Goal: Information Seeking & Learning: Compare options

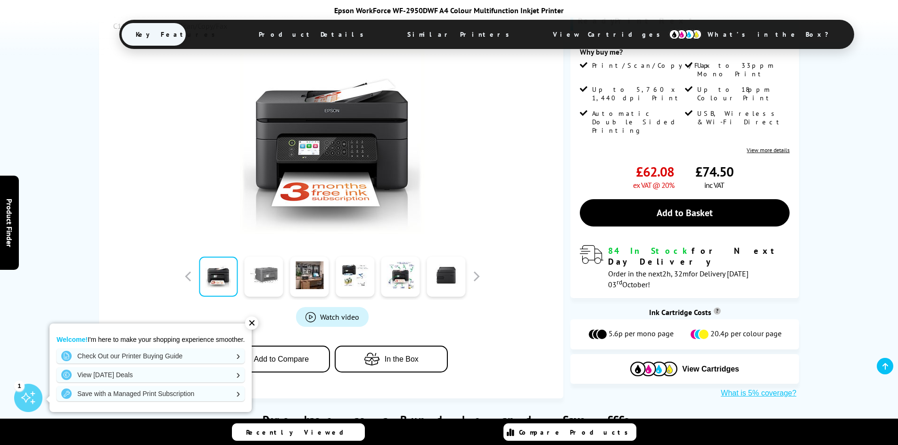
scroll to position [188, 0]
click at [250, 285] on link at bounding box center [264, 277] width 39 height 40
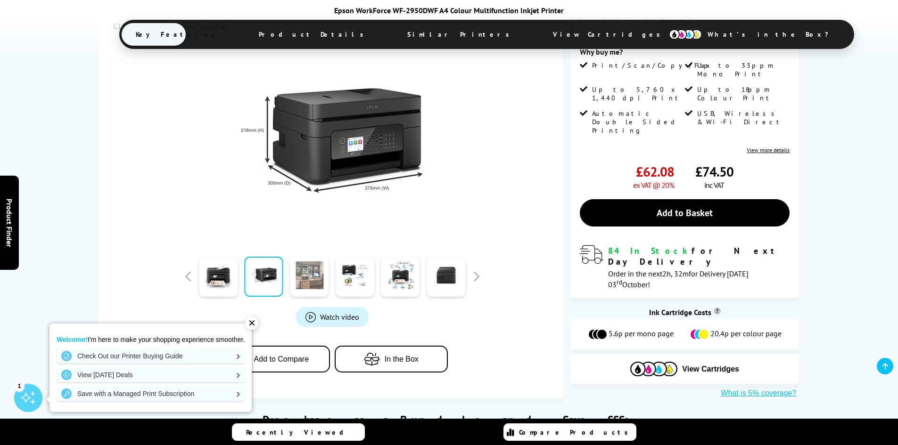
click at [311, 284] on link at bounding box center [309, 277] width 39 height 40
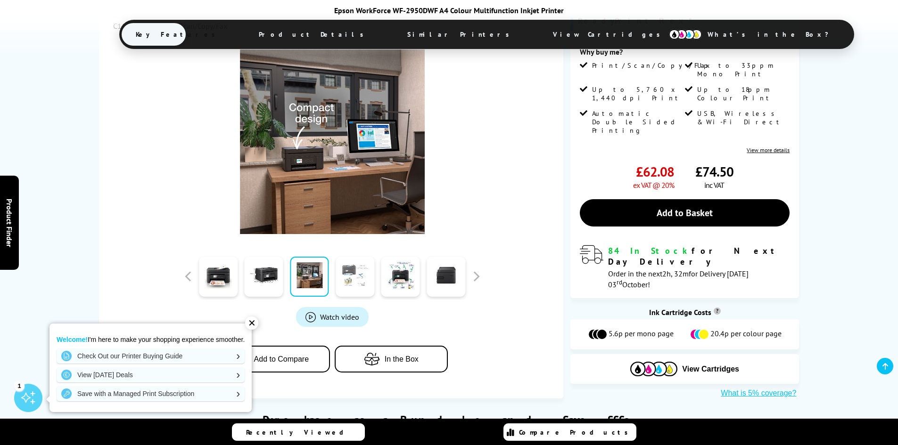
click at [340, 281] on link at bounding box center [355, 277] width 39 height 40
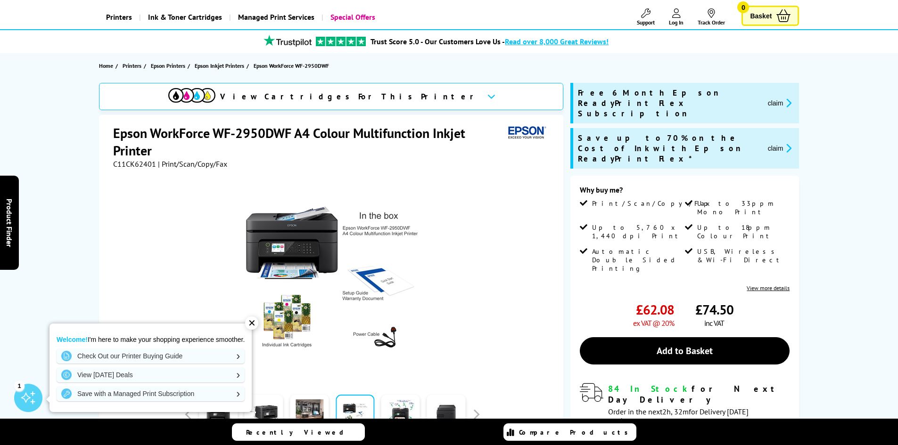
scroll to position [47, 0]
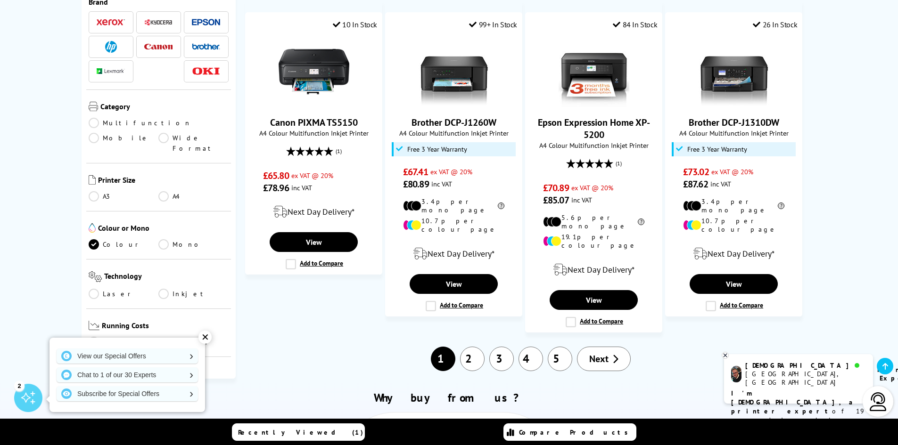
scroll to position [895, 0]
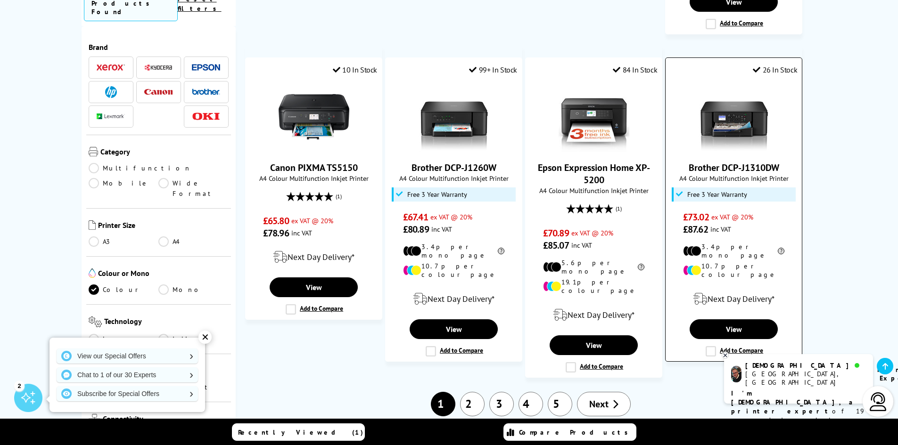
click at [739, 99] on img at bounding box center [733, 117] width 71 height 71
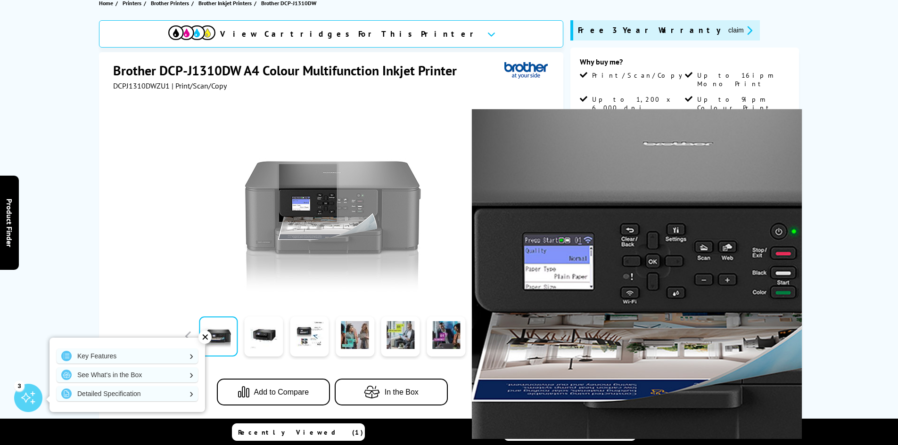
scroll to position [141, 0]
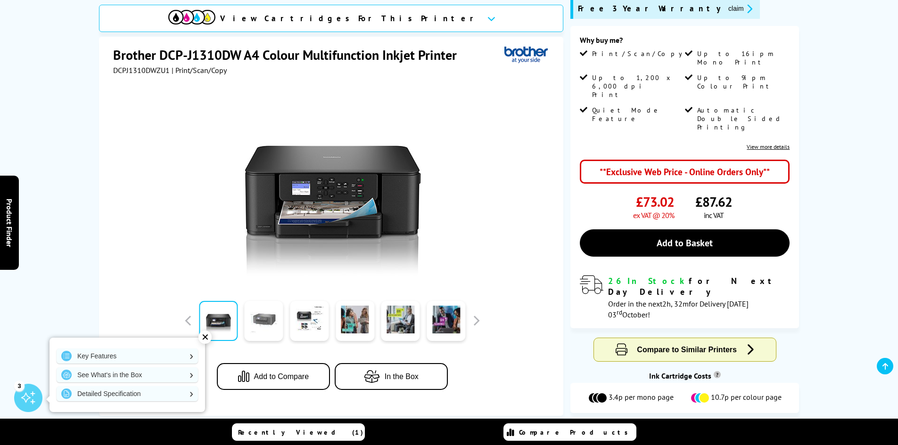
click at [262, 326] on link at bounding box center [264, 321] width 39 height 40
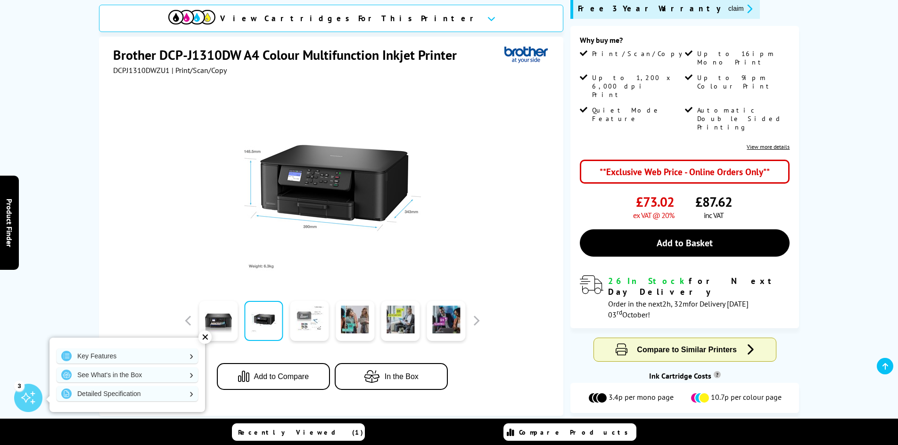
click at [305, 321] on link at bounding box center [309, 321] width 39 height 40
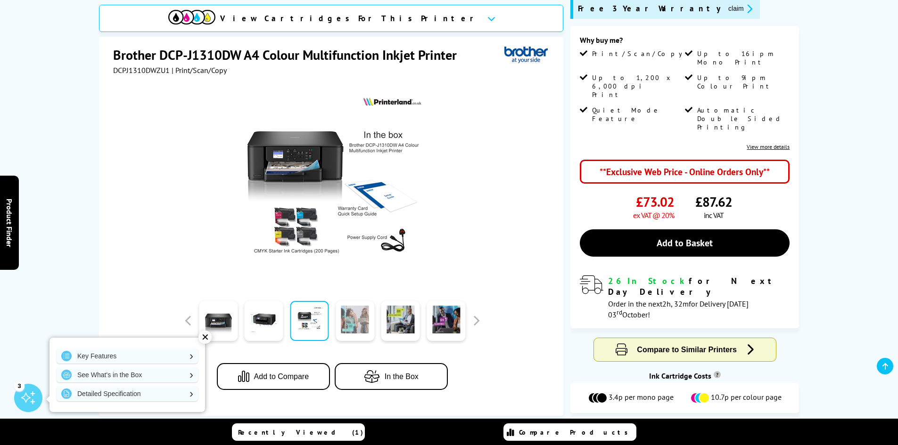
click at [366, 325] on link at bounding box center [355, 321] width 39 height 40
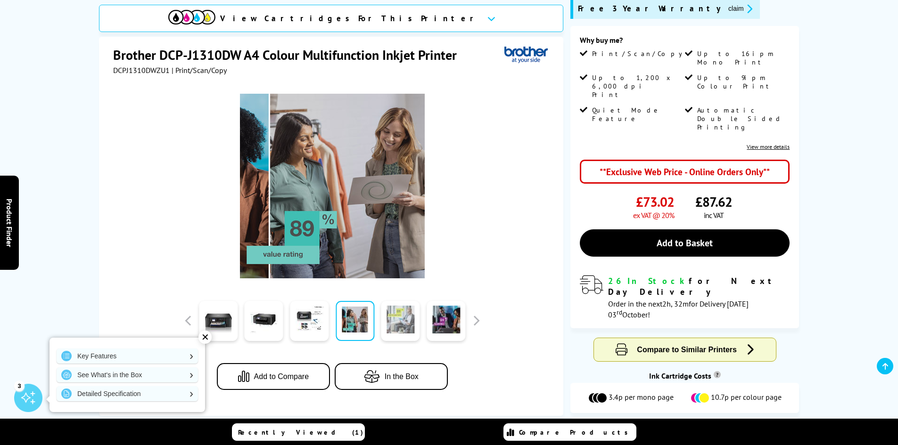
click at [400, 320] on link at bounding box center [400, 321] width 39 height 40
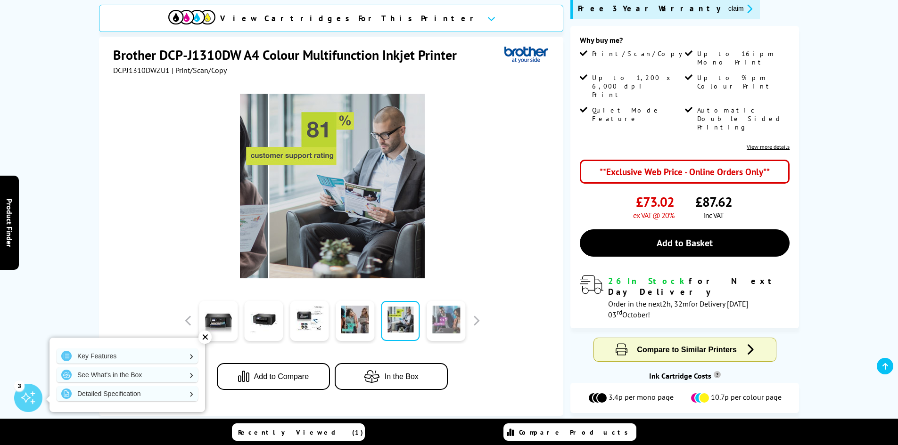
click at [439, 326] on link at bounding box center [445, 321] width 39 height 40
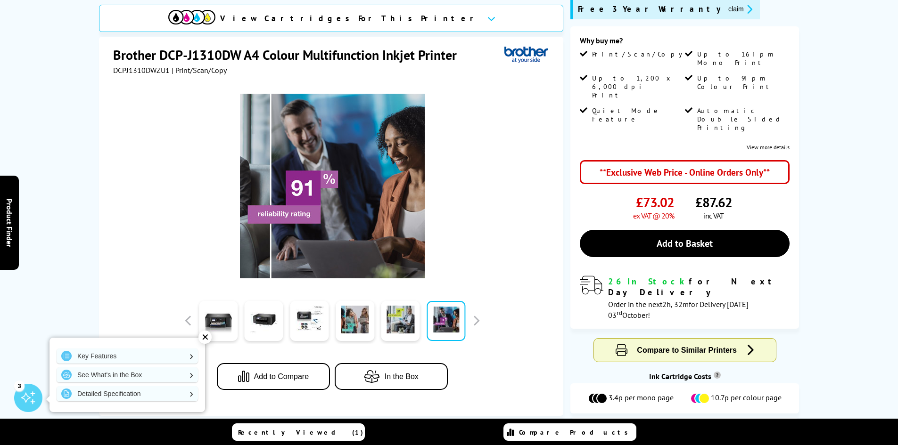
scroll to position [0, 0]
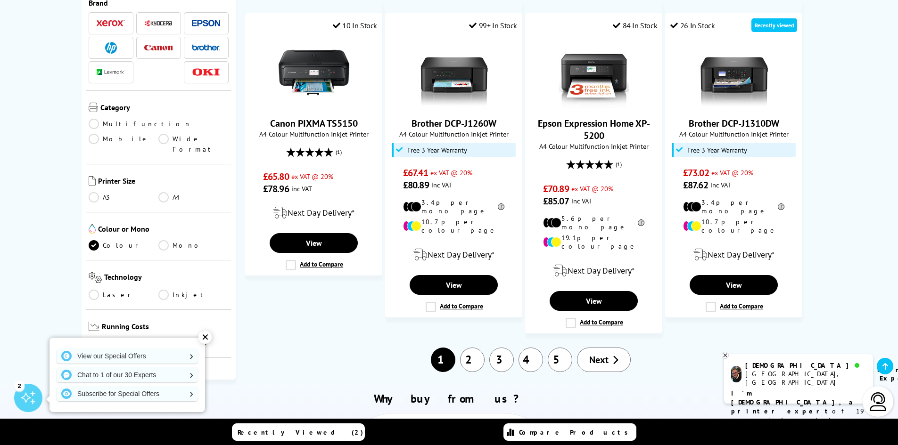
scroll to position [990, 0]
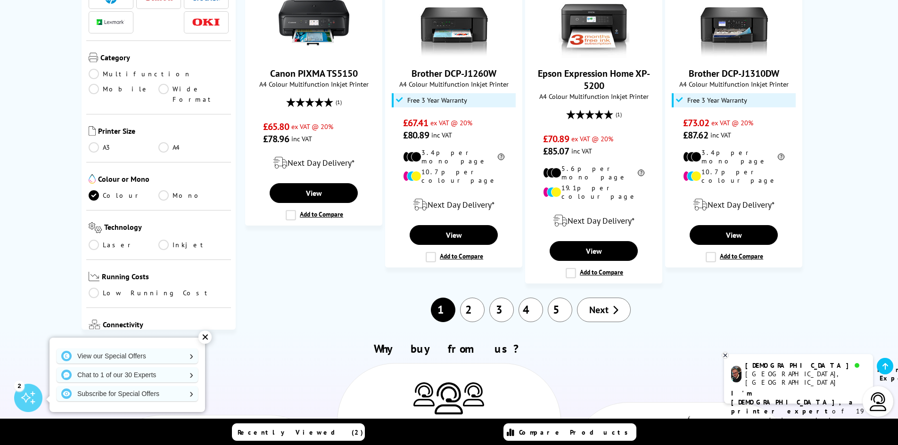
click at [467, 298] on link "2" at bounding box center [472, 310] width 25 height 25
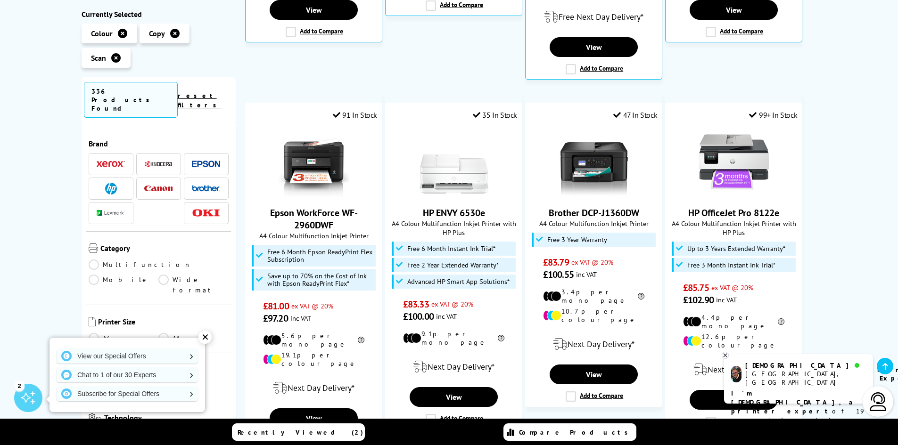
scroll to position [471, 0]
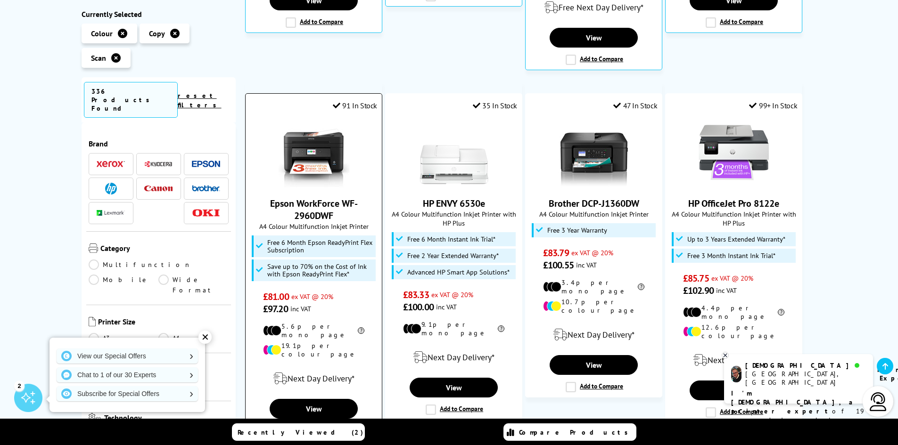
click at [306, 146] on img at bounding box center [314, 152] width 71 height 71
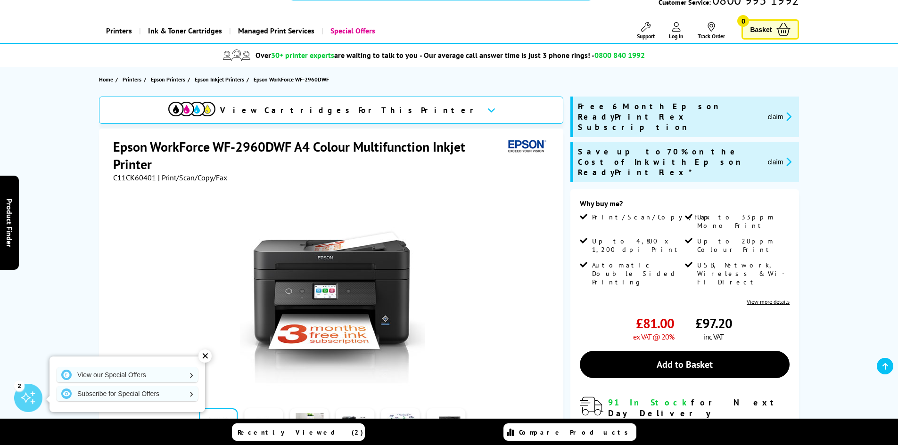
scroll to position [141, 0]
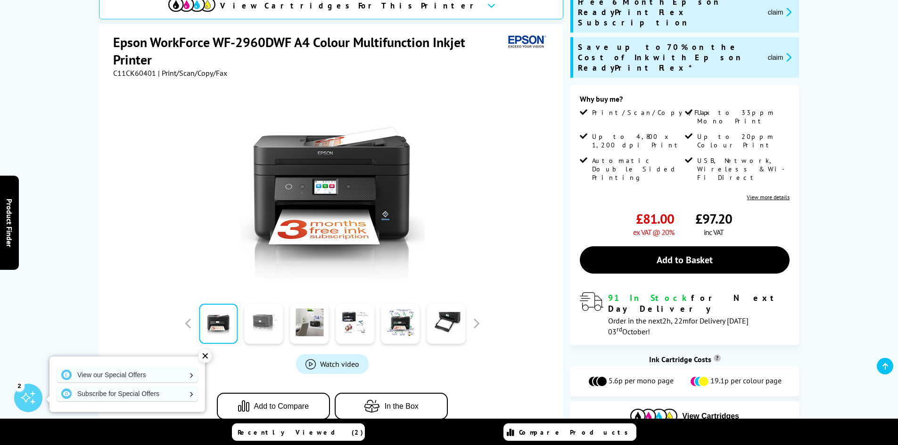
click at [268, 325] on link at bounding box center [264, 324] width 39 height 40
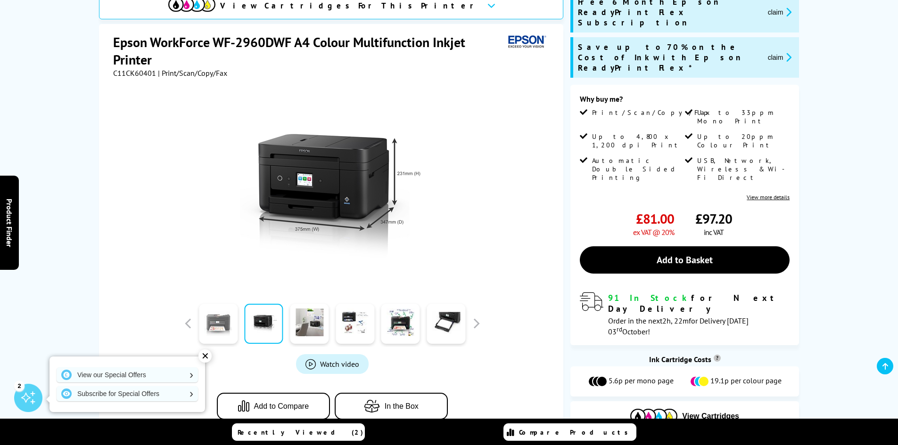
click at [215, 326] on link at bounding box center [218, 324] width 39 height 40
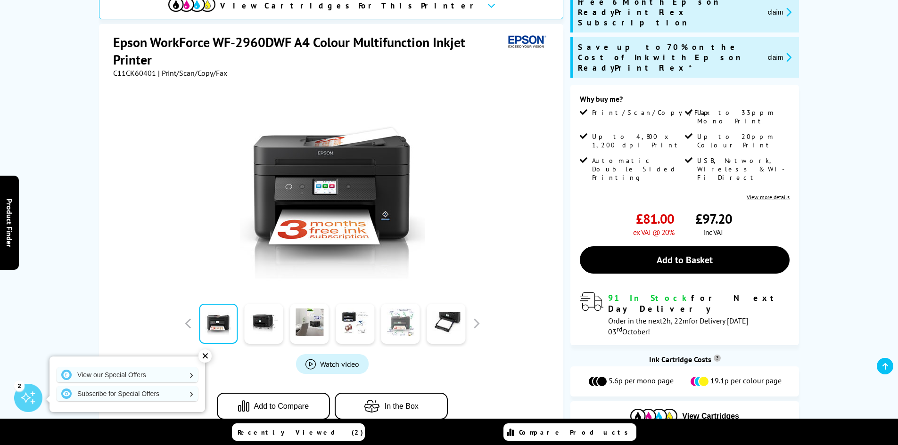
click at [400, 325] on link at bounding box center [400, 324] width 39 height 40
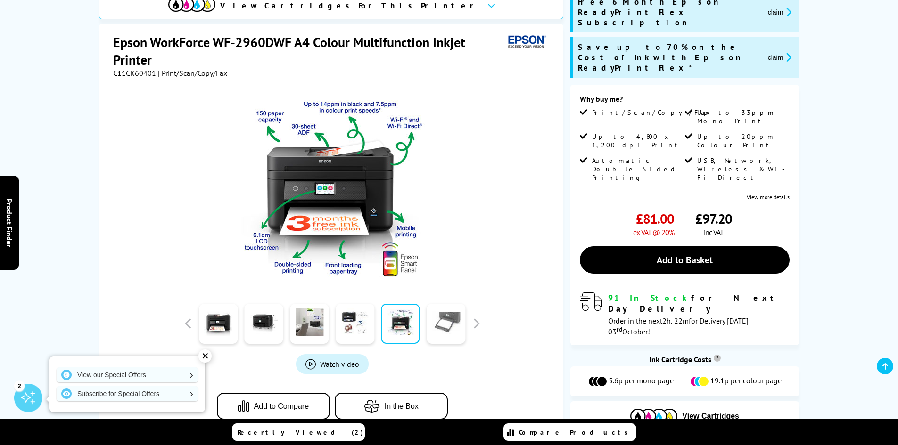
click at [451, 320] on link at bounding box center [445, 324] width 39 height 40
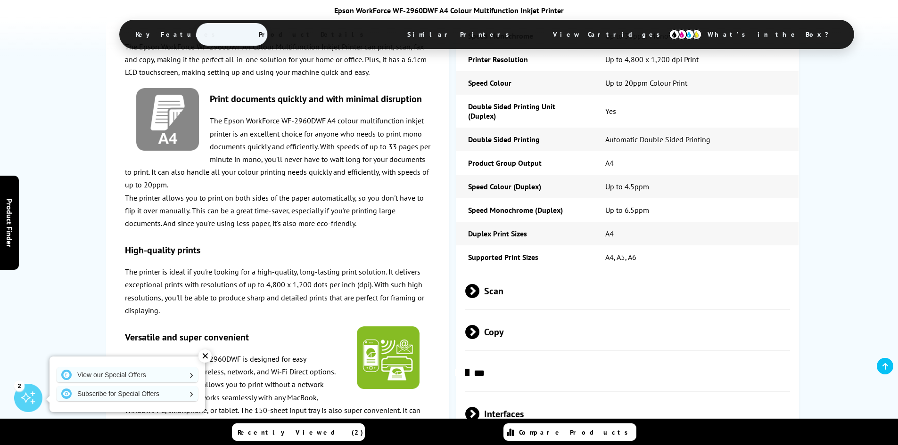
scroll to position [1367, 0]
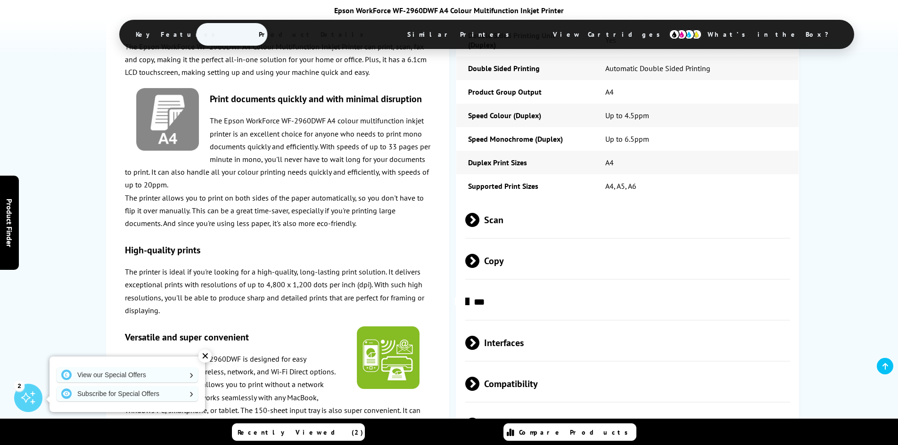
click at [479, 256] on span at bounding box center [479, 261] width 0 height 14
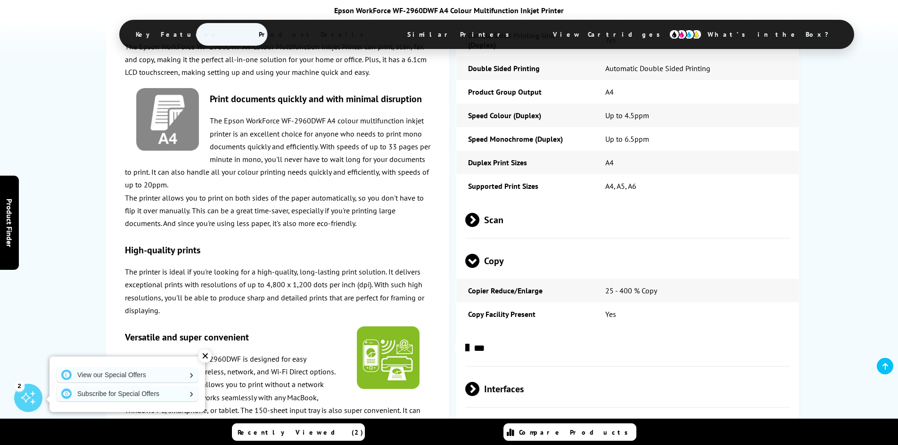
click at [479, 224] on span at bounding box center [479, 220] width 0 height 14
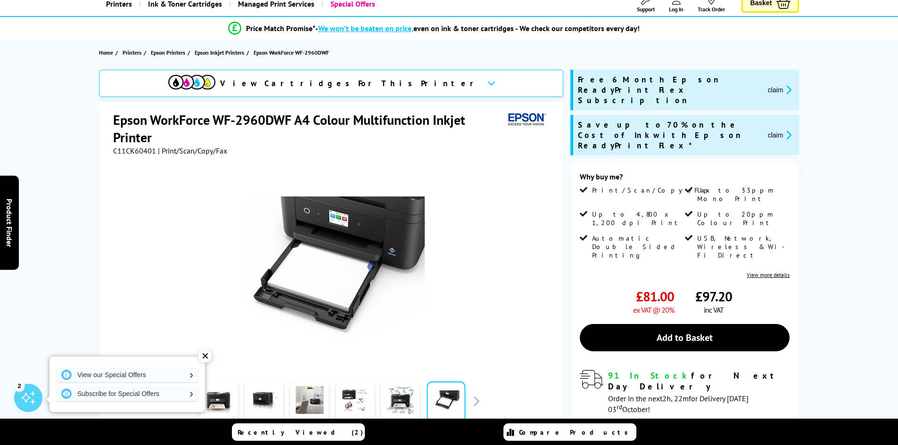
scroll to position [0, 0]
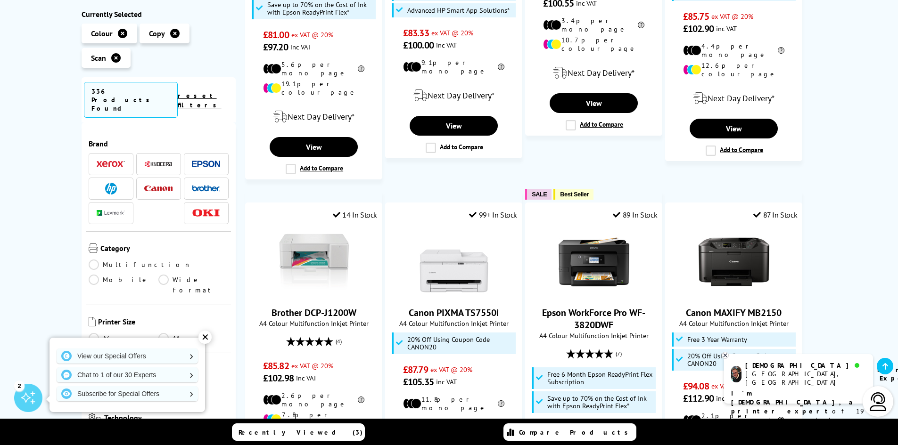
scroll to position [801, 0]
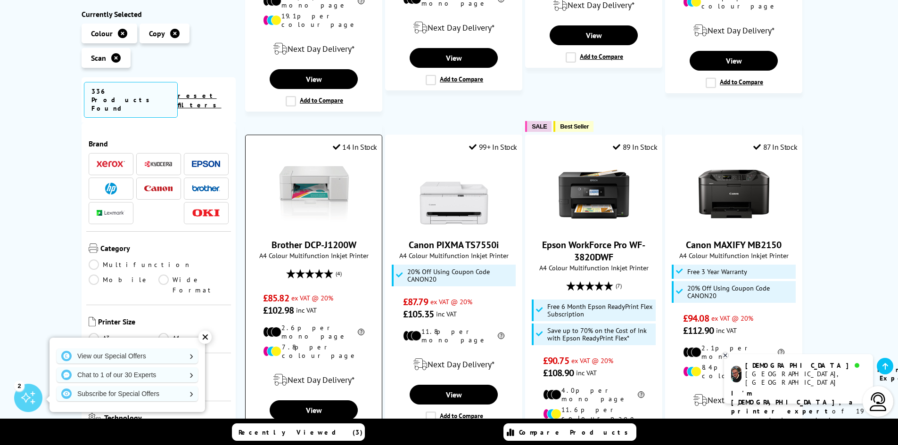
click at [300, 177] on img at bounding box center [314, 194] width 71 height 71
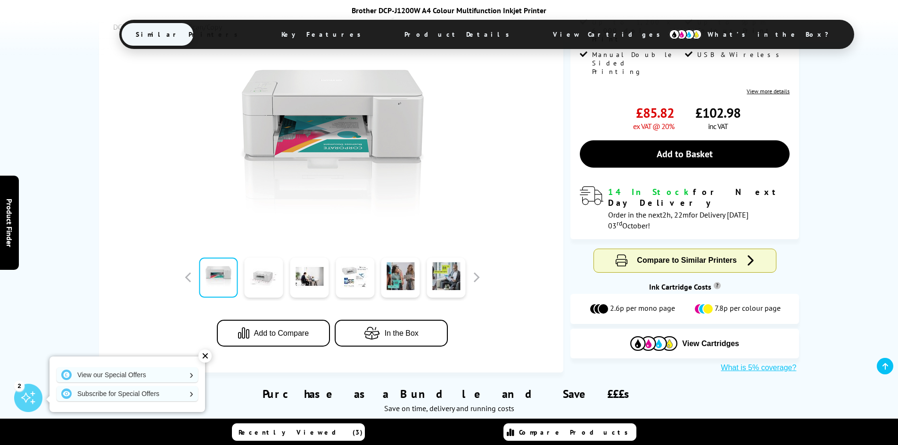
scroll to position [188, 0]
click at [263, 259] on link at bounding box center [264, 277] width 39 height 40
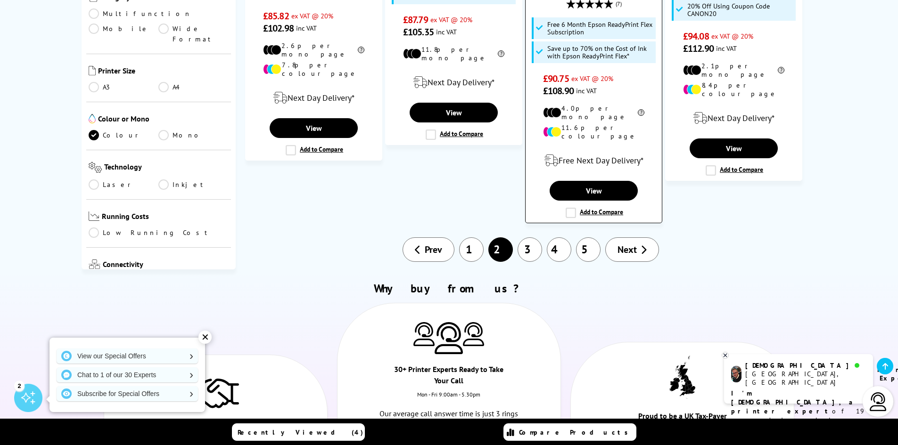
scroll to position [1084, 0]
click at [526, 237] on link "3" at bounding box center [529, 249] width 25 height 25
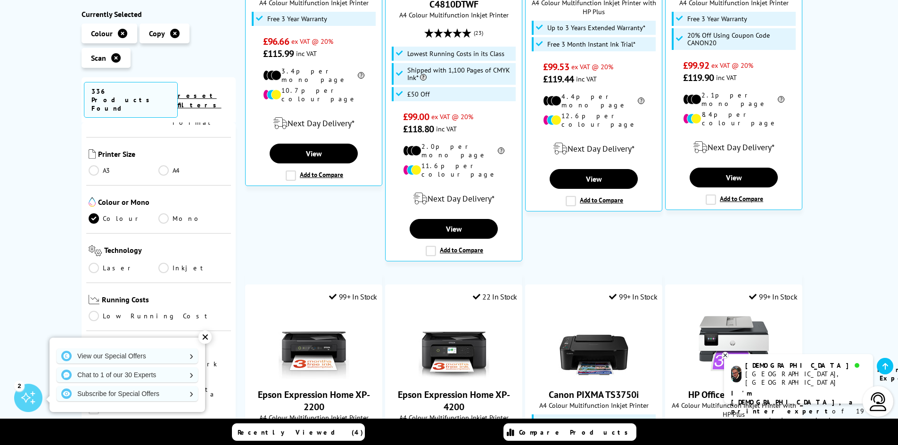
scroll to position [188, 0]
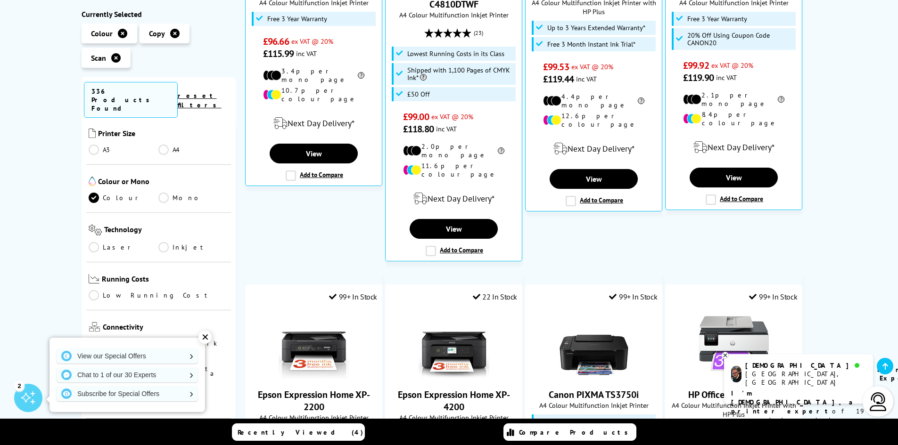
click at [96, 291] on link "Low Running Cost" at bounding box center [159, 296] width 140 height 10
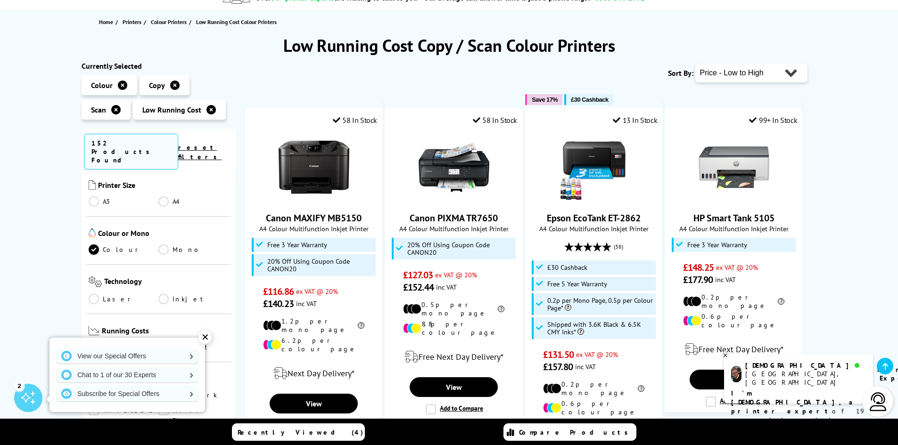
scroll to position [141, 0]
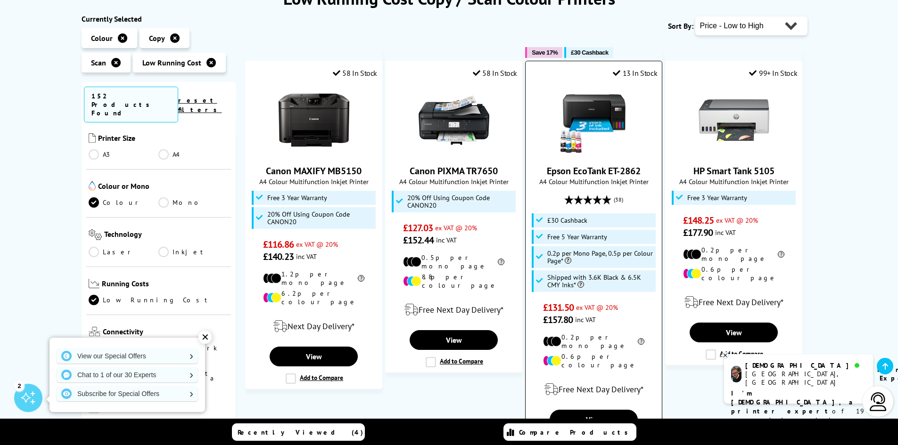
click at [594, 117] on img at bounding box center [593, 120] width 71 height 71
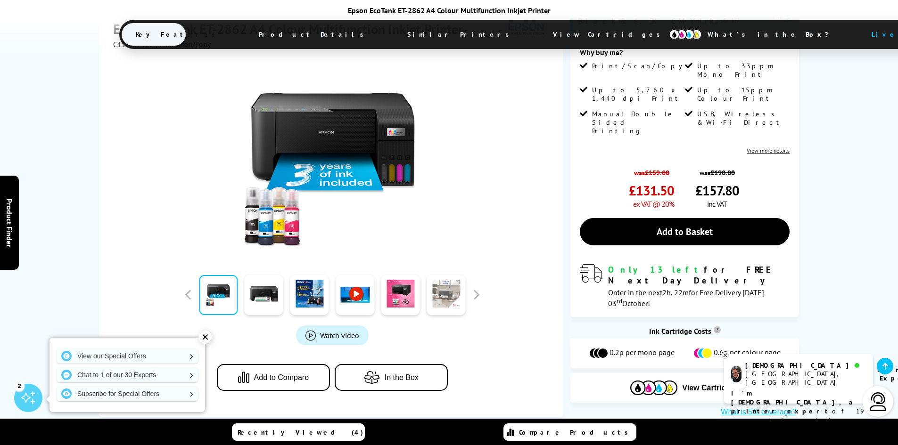
scroll to position [283, 0]
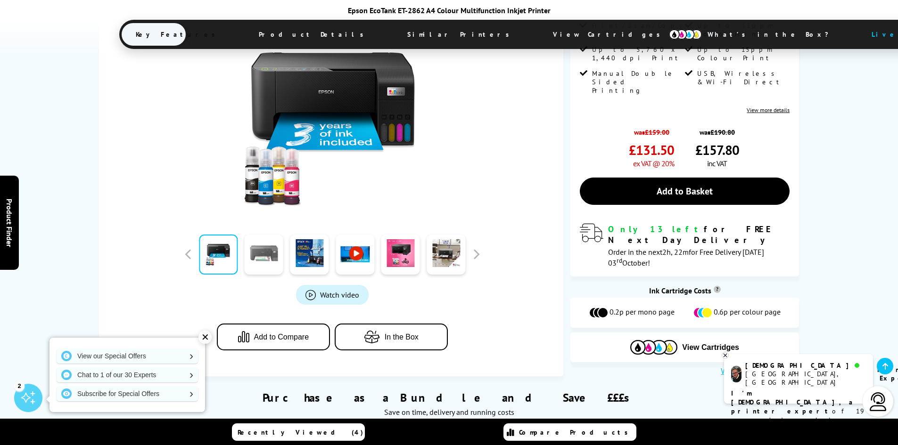
click at [262, 235] on link at bounding box center [264, 255] width 39 height 40
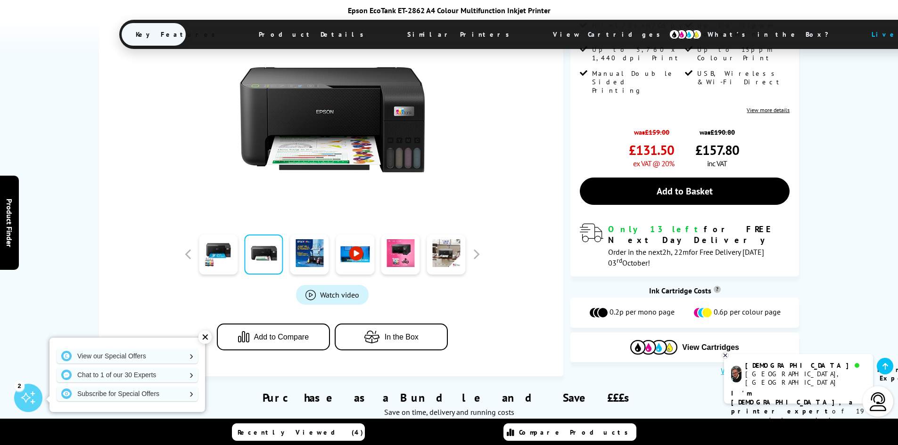
scroll to position [188, 0]
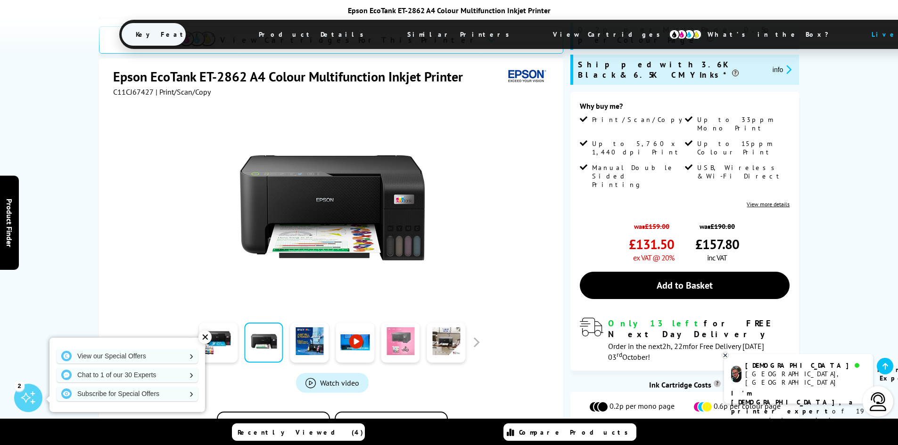
click at [392, 323] on link at bounding box center [400, 343] width 39 height 40
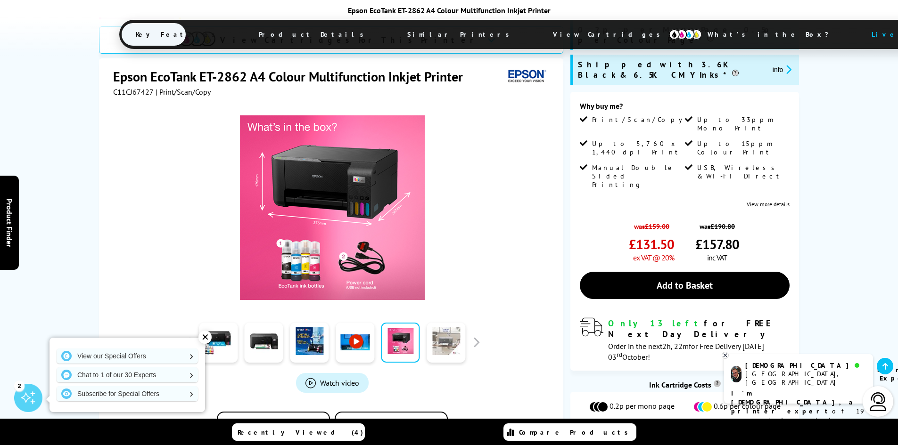
click at [450, 323] on link at bounding box center [445, 343] width 39 height 40
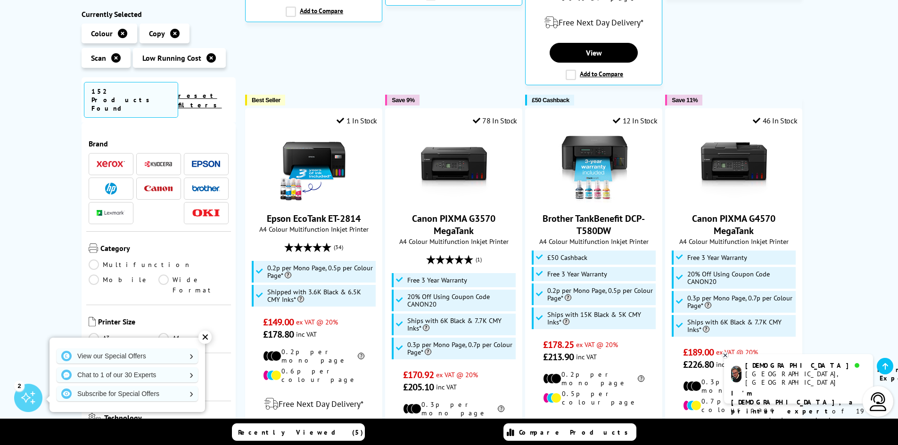
scroll to position [518, 0]
click at [323, 151] on img at bounding box center [314, 167] width 71 height 71
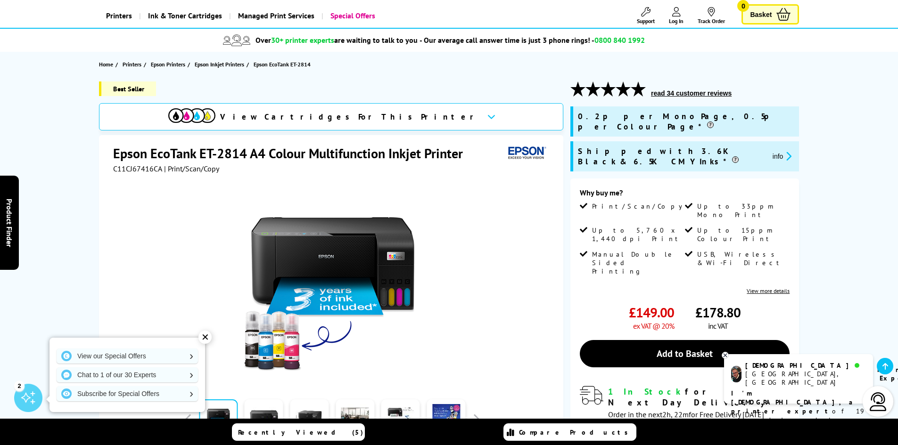
scroll to position [141, 0]
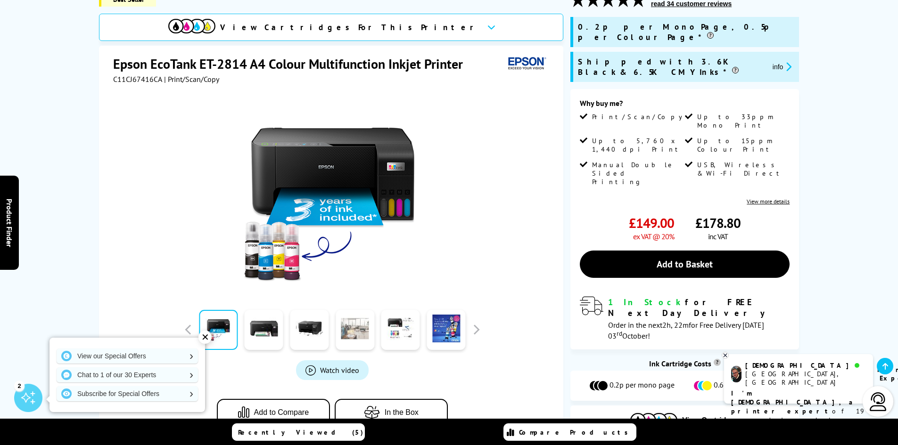
click at [351, 333] on link at bounding box center [355, 330] width 39 height 40
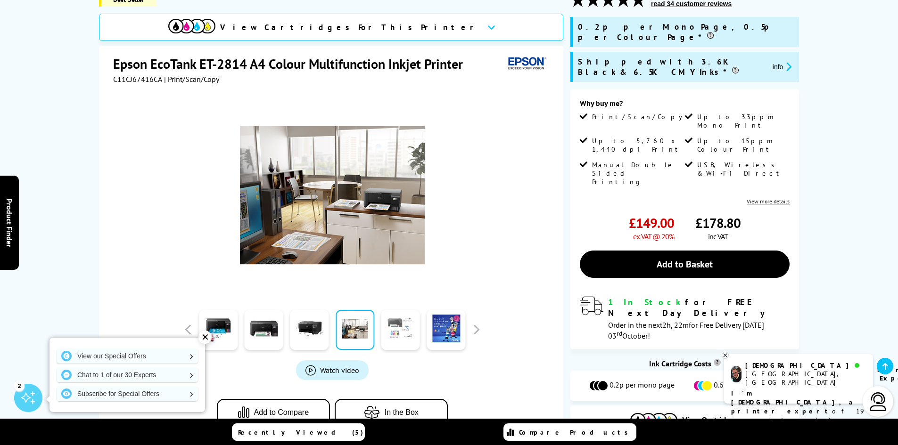
click at [409, 333] on link at bounding box center [400, 330] width 39 height 40
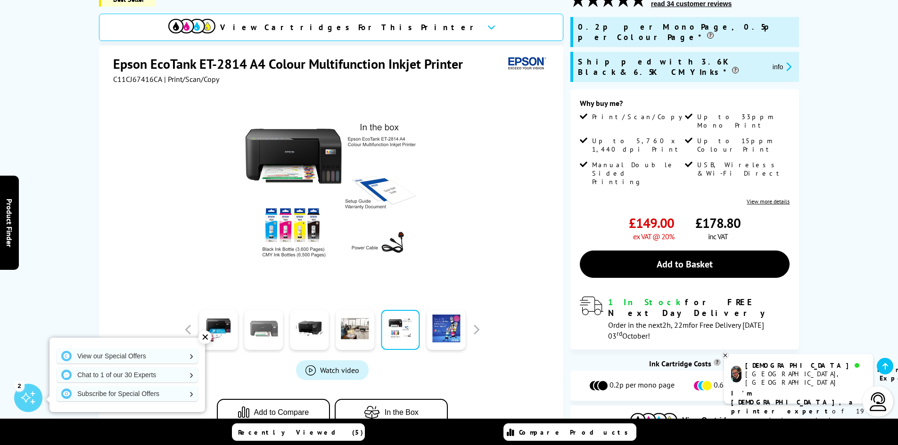
click at [261, 344] on link at bounding box center [264, 330] width 39 height 40
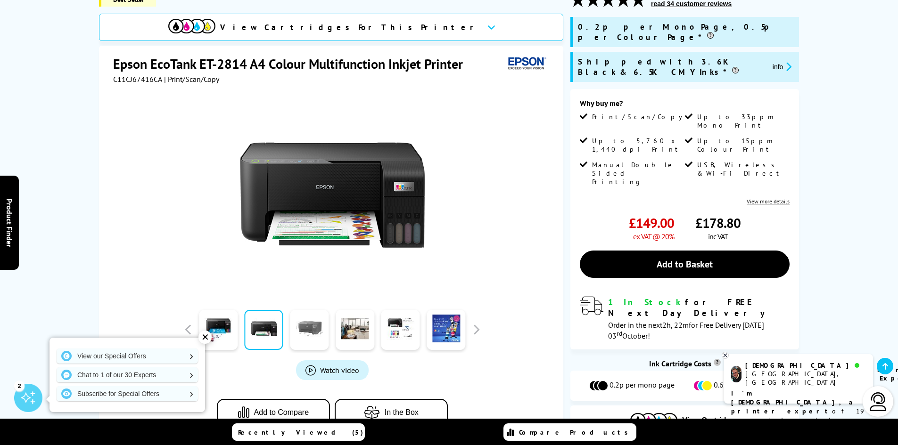
click at [294, 336] on link at bounding box center [309, 330] width 39 height 40
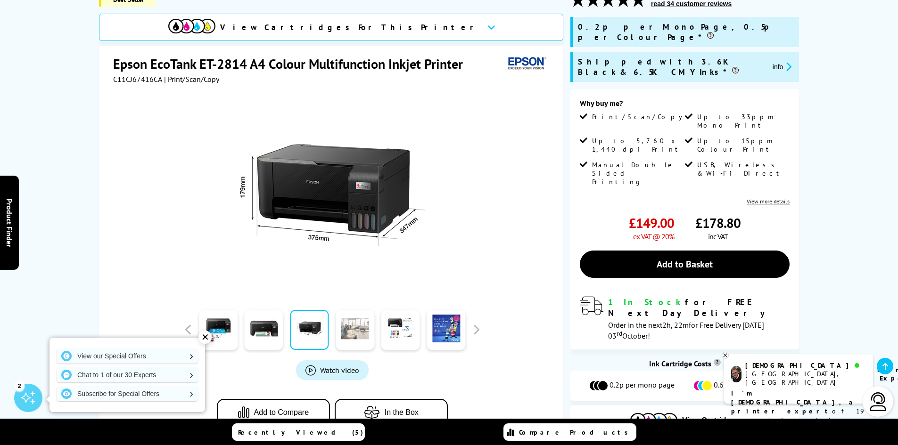
click at [352, 340] on link at bounding box center [355, 330] width 39 height 40
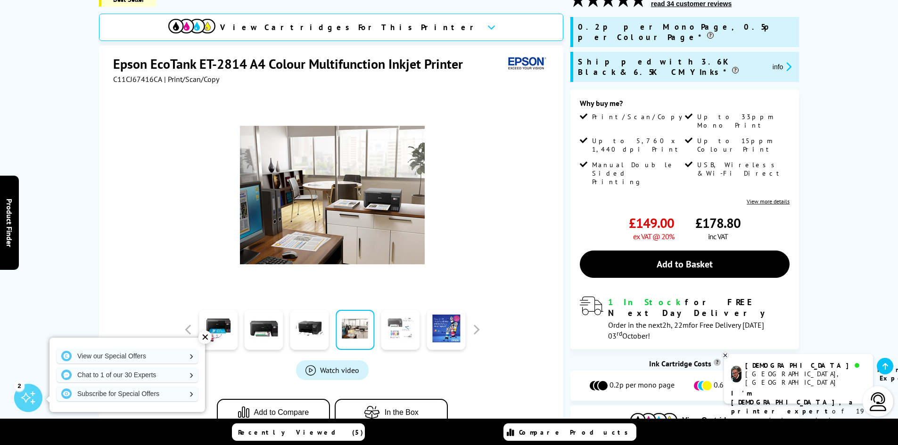
click at [399, 340] on link at bounding box center [400, 330] width 39 height 40
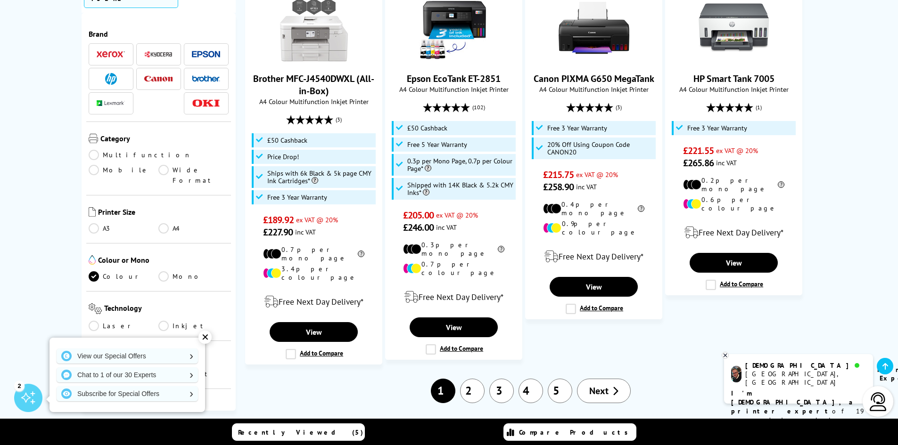
scroll to position [990, 0]
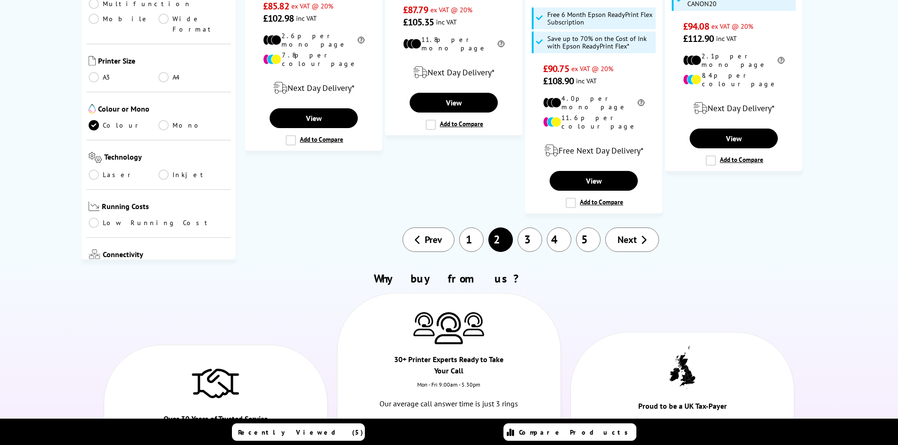
scroll to position [1084, 0]
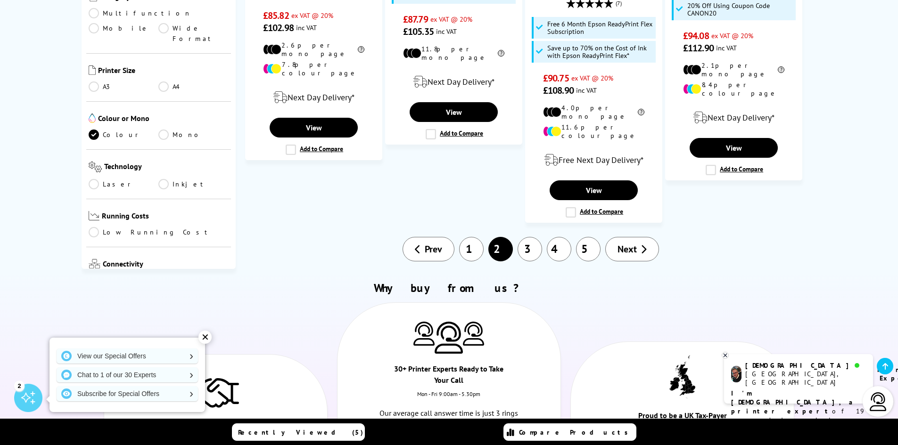
click at [467, 237] on link "1" at bounding box center [471, 249] width 25 height 25
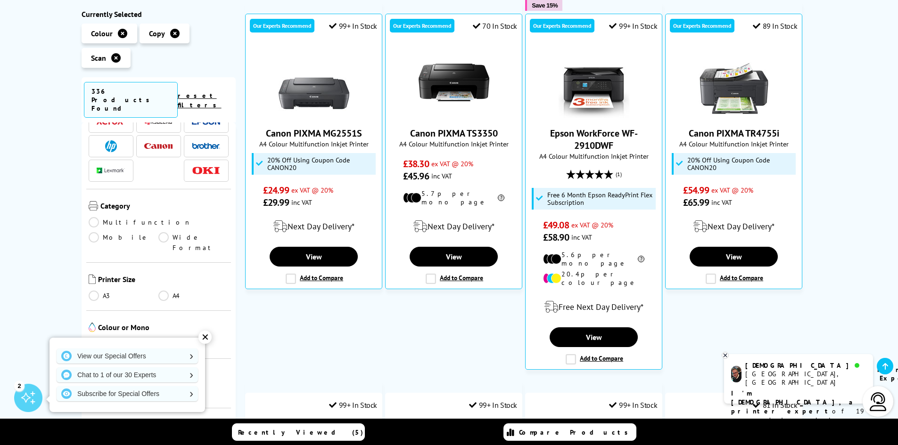
scroll to position [94, 0]
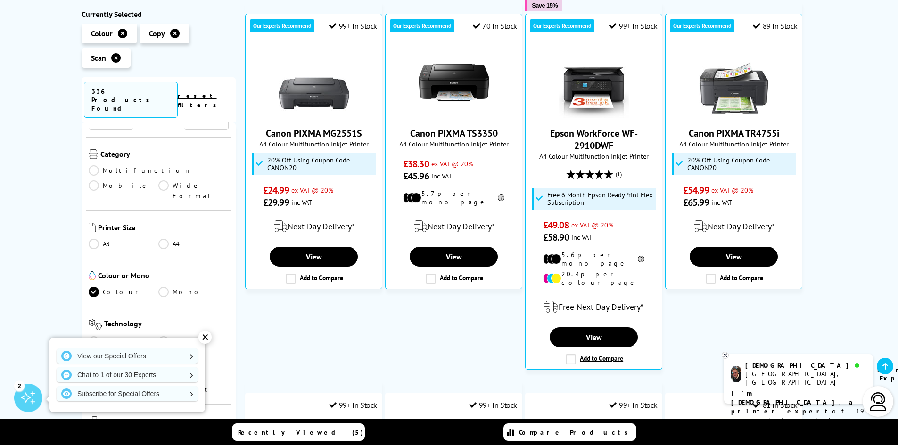
click at [161, 239] on link "A4" at bounding box center [193, 244] width 70 height 10
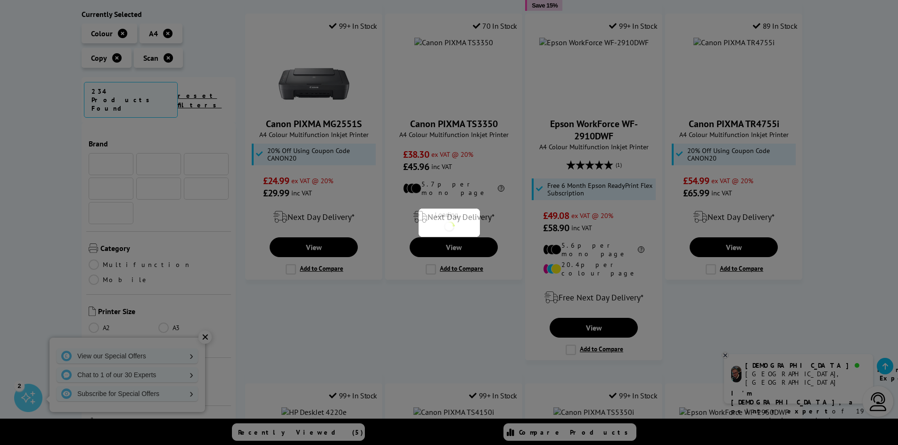
scroll to position [94, 0]
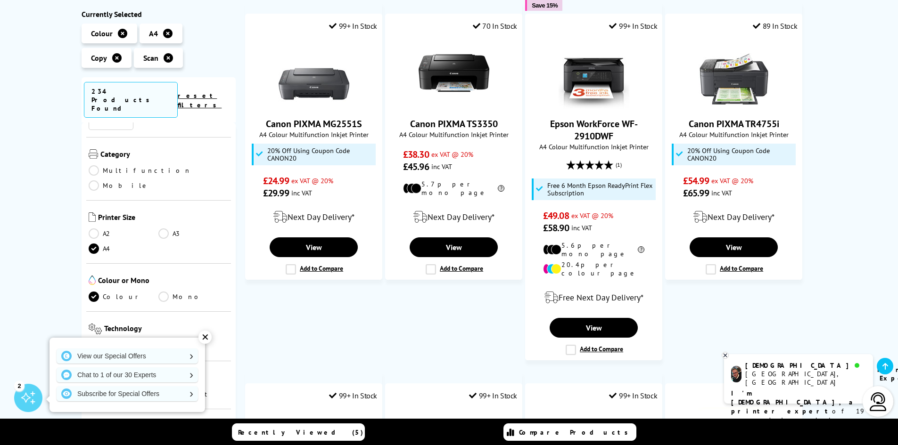
click at [163, 229] on link "A3" at bounding box center [193, 234] width 70 height 10
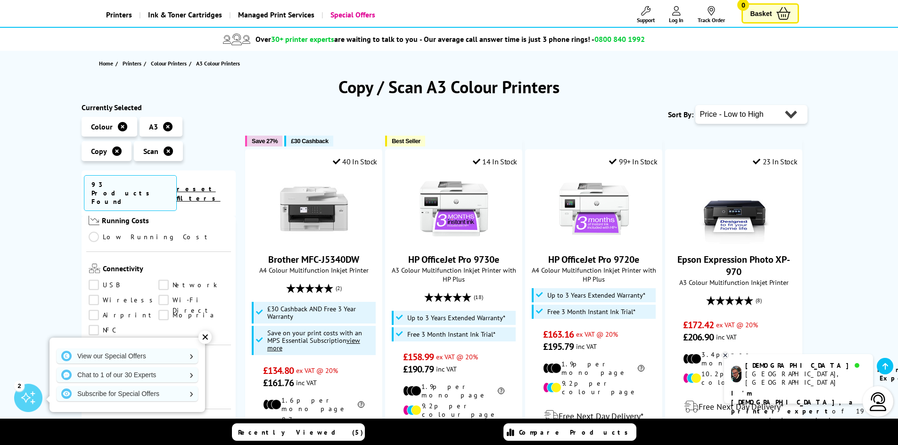
scroll to position [141, 0]
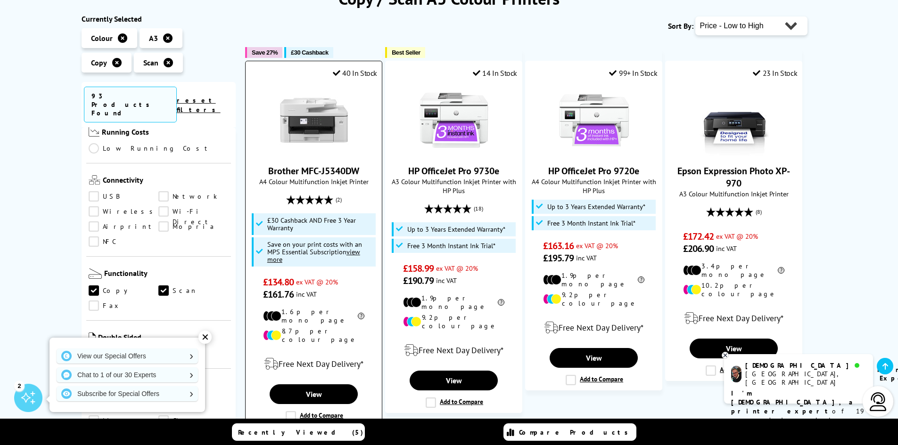
click at [314, 130] on img at bounding box center [314, 120] width 71 height 71
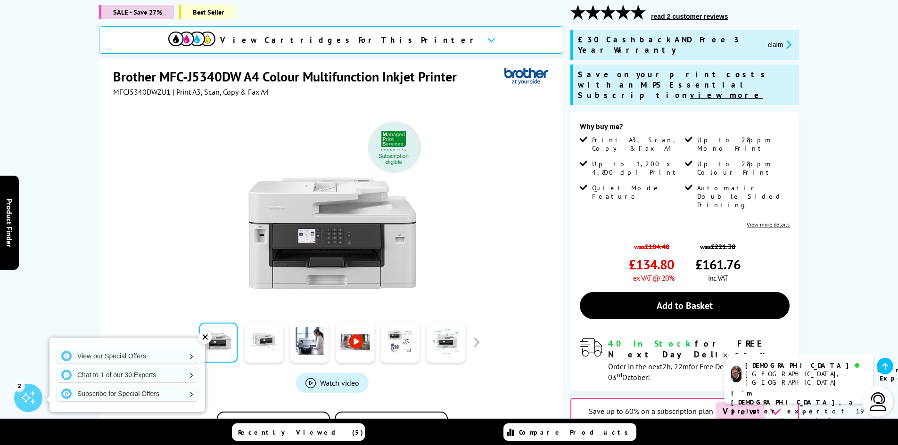
scroll to position [141, 0]
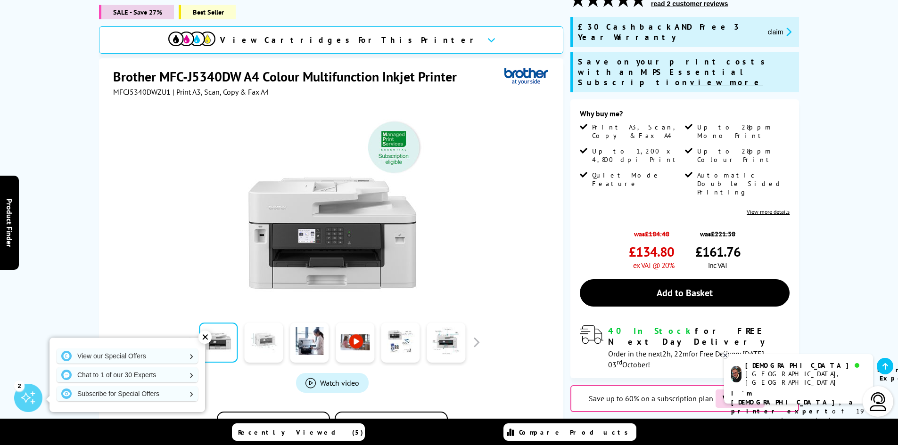
click at [262, 342] on link at bounding box center [264, 343] width 39 height 40
